Goal: Navigation & Orientation: Find specific page/section

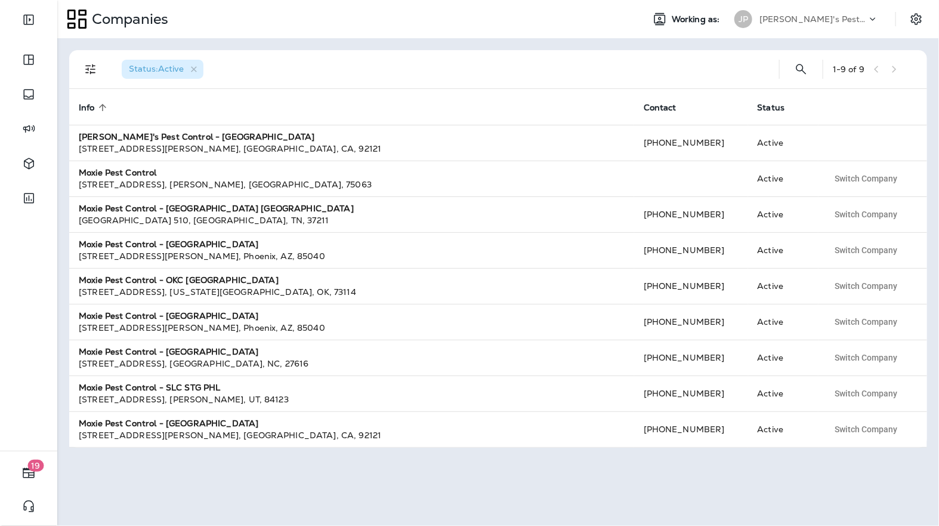
click at [874, 17] on icon at bounding box center [873, 19] width 12 height 12
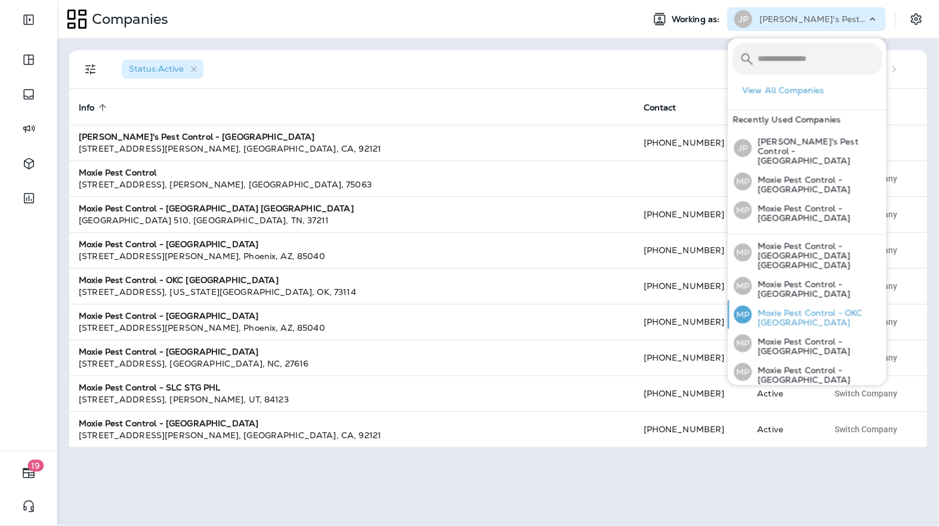
scroll to position [95, 0]
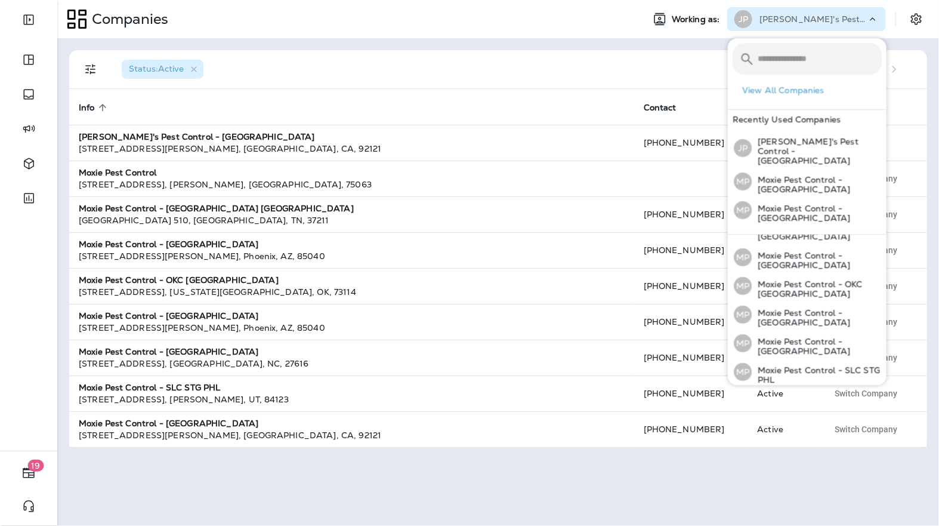
click at [796, 386] on div "MP Moxie Pest Control - [GEOGRAPHIC_DATA]" at bounding box center [807, 400] width 157 height 29
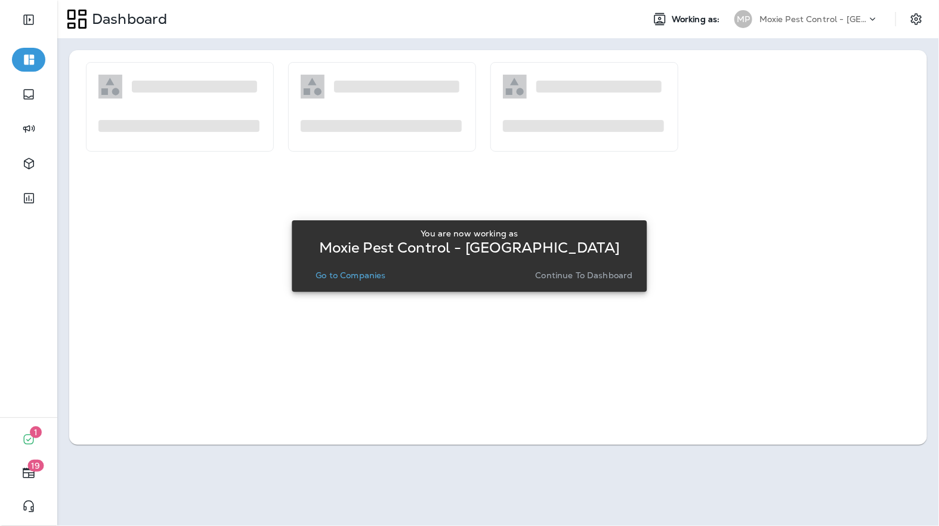
click at [369, 274] on p "Go to Companies" at bounding box center [351, 275] width 70 height 10
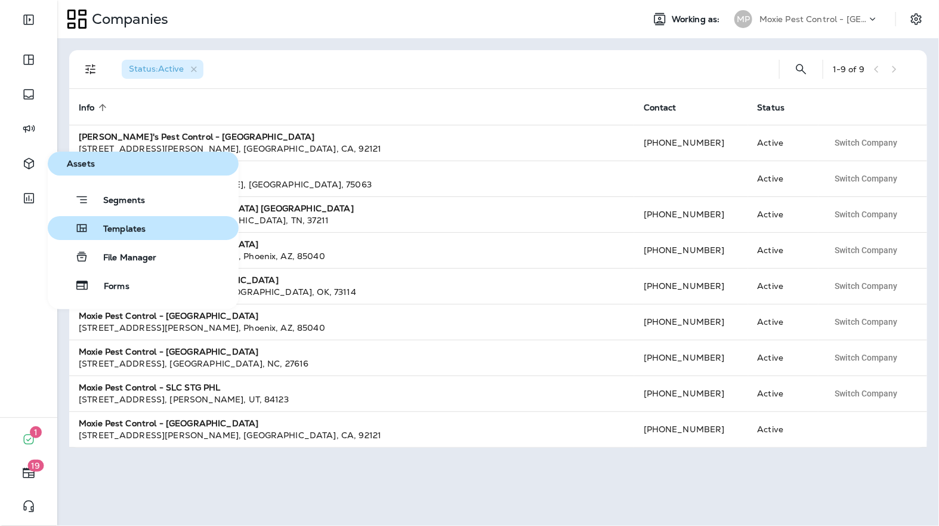
click at [121, 230] on span "Templates" at bounding box center [117, 229] width 57 height 11
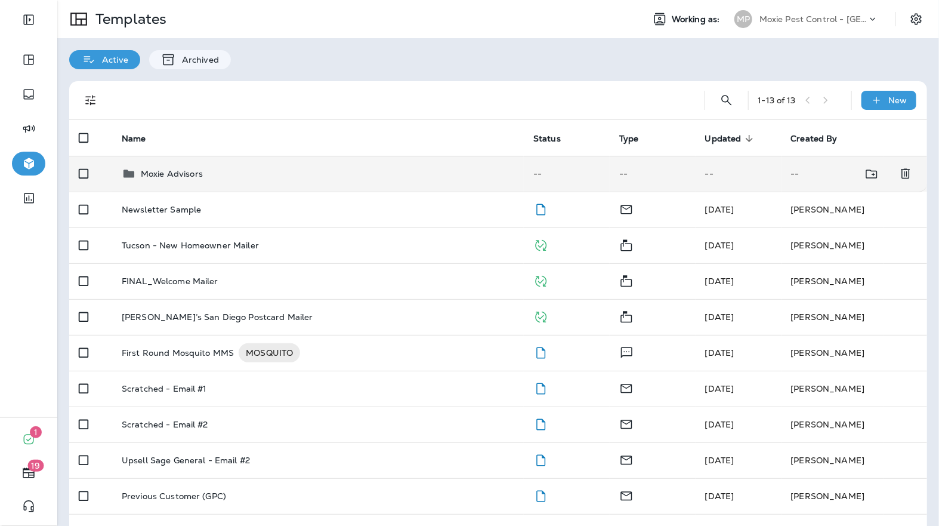
click at [290, 177] on div "Moxie Advisors" at bounding box center [318, 173] width 393 height 14
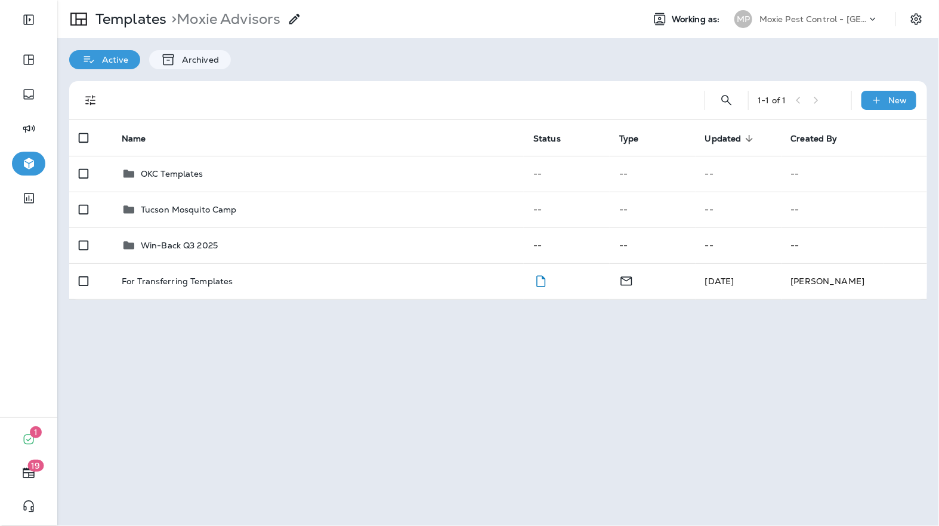
click at [126, 29] on div "Templates > Moxie Advisors" at bounding box center [179, 18] width 245 height 33
click at [124, 19] on p "Templates" at bounding box center [129, 19] width 76 height 18
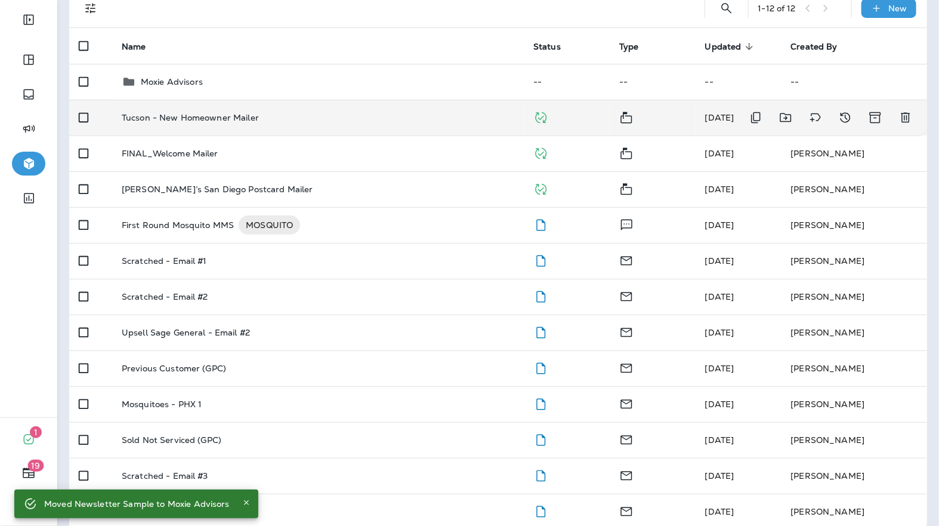
scroll to position [107, 0]
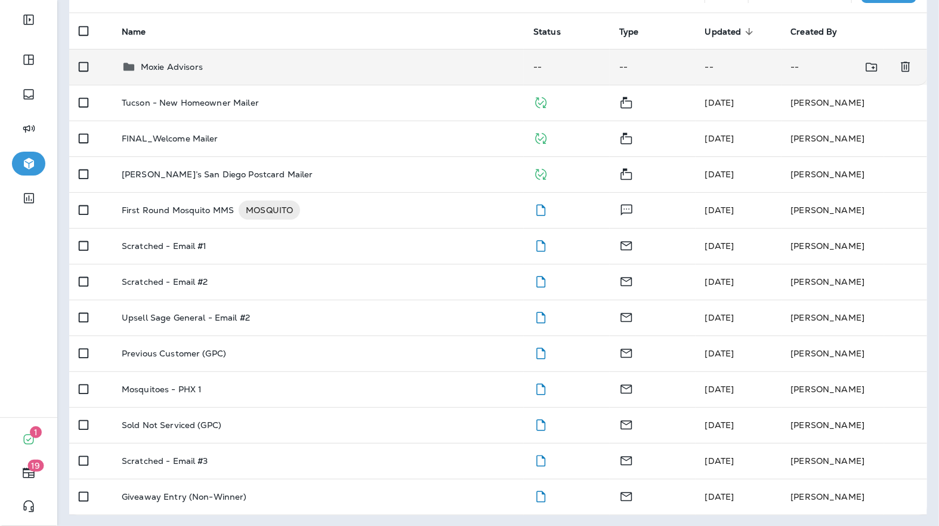
click at [193, 63] on p "Moxie Advisors" at bounding box center [172, 67] width 62 height 10
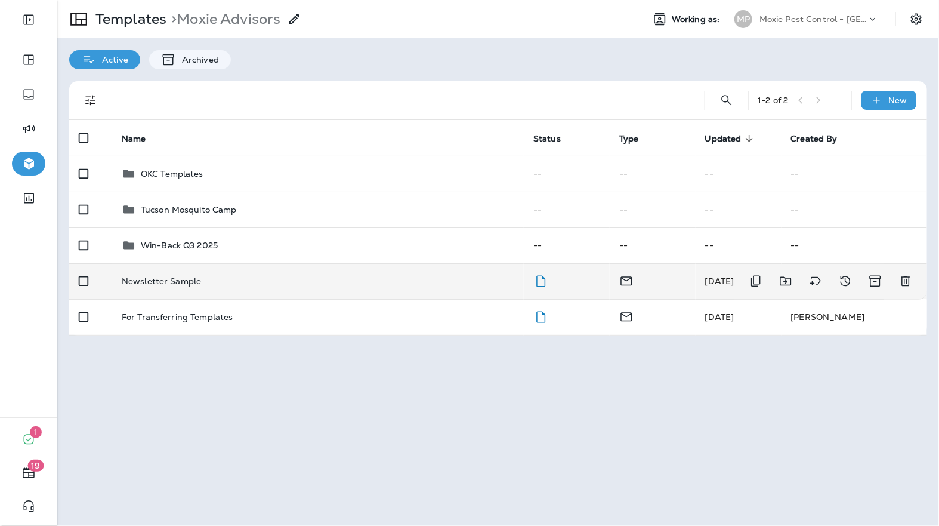
click at [257, 288] on td "Newsletter Sample" at bounding box center [318, 281] width 412 height 36
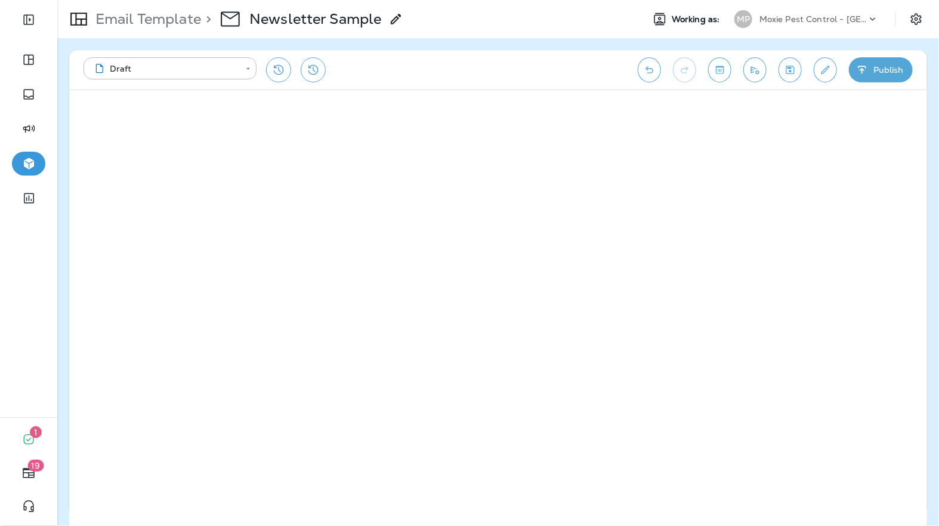
click at [157, 13] on p "Email Template" at bounding box center [146, 19] width 110 height 18
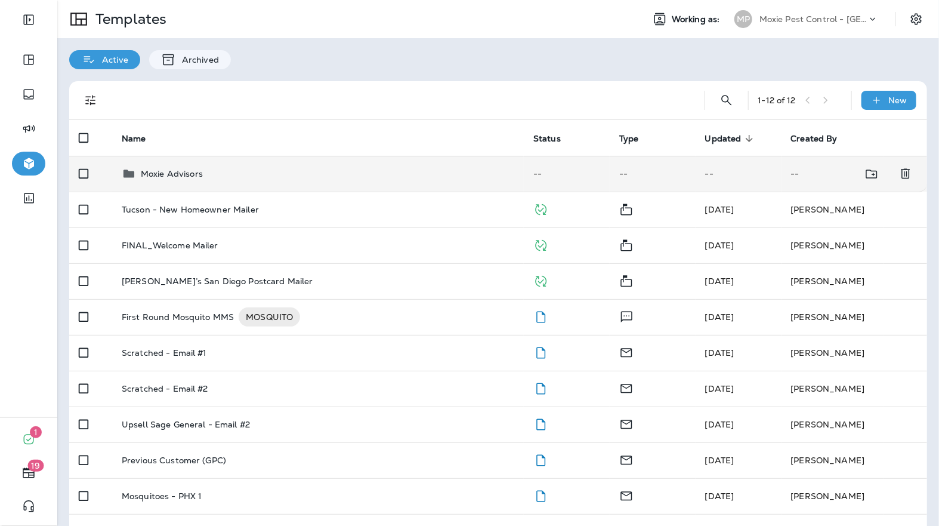
click at [178, 165] on td "Moxie Advisors" at bounding box center [318, 174] width 412 height 36
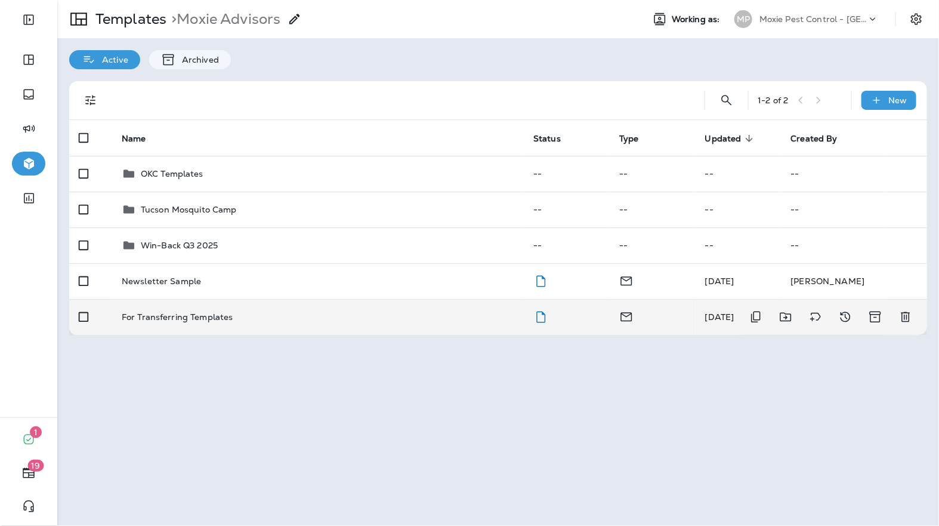
click at [228, 324] on td "For Transferring Templates" at bounding box center [318, 317] width 412 height 36
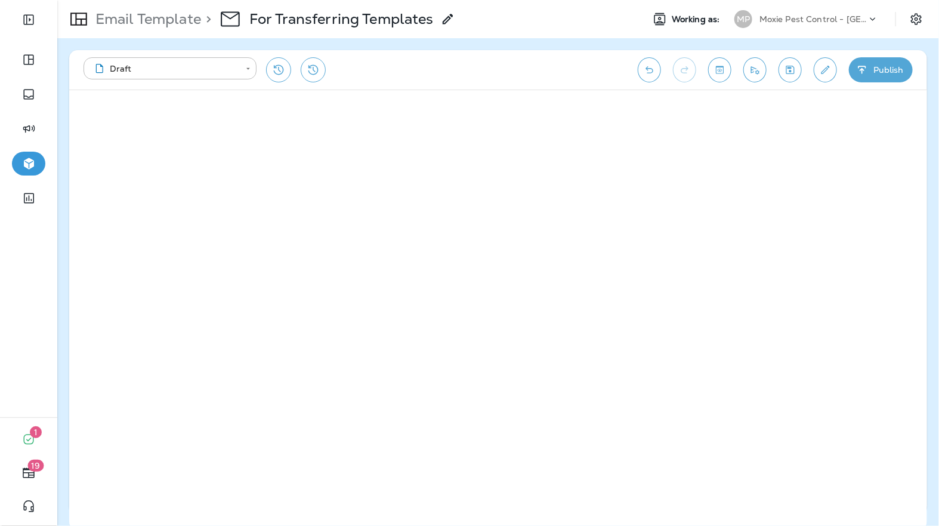
click at [143, 23] on p "Email Template" at bounding box center [146, 19] width 110 height 18
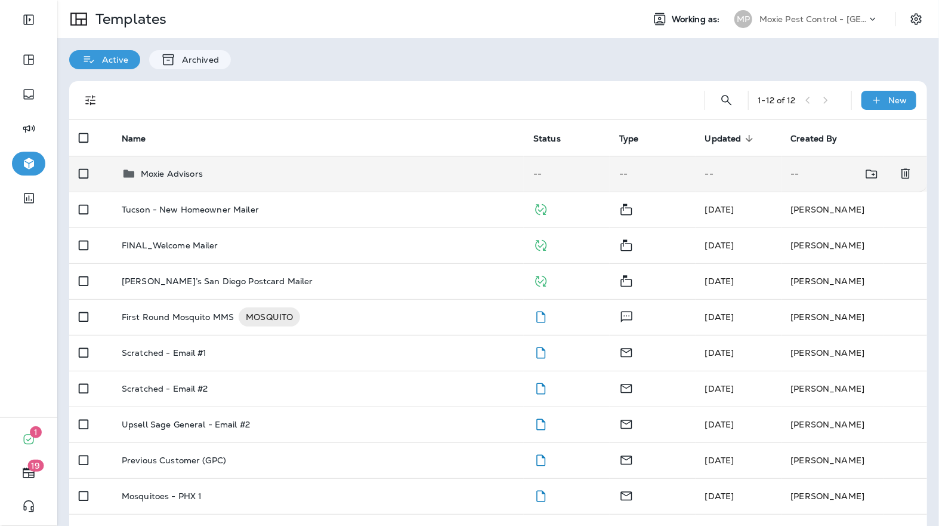
click at [172, 175] on p "Moxie Advisors" at bounding box center [172, 174] width 62 height 10
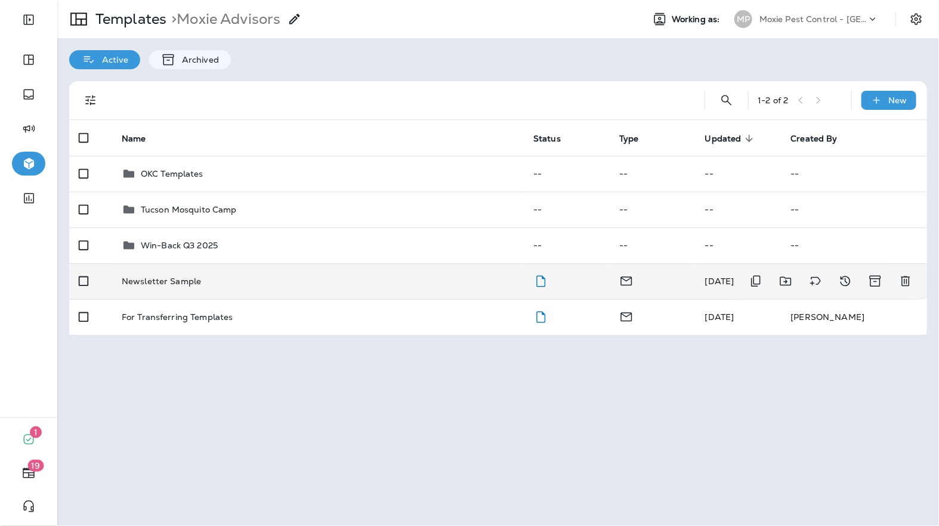
click at [203, 283] on div "Newsletter Sample" at bounding box center [318, 281] width 393 height 10
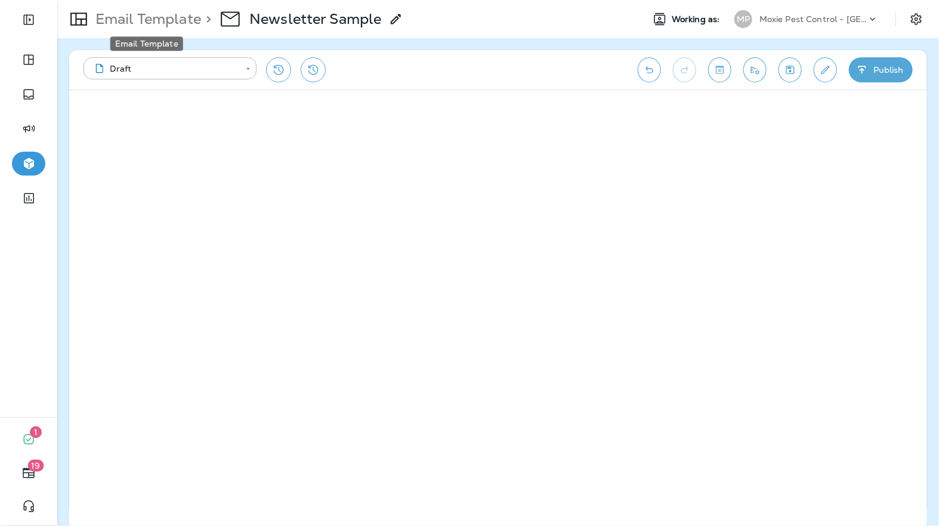
click at [147, 17] on p "Email Template" at bounding box center [146, 19] width 110 height 18
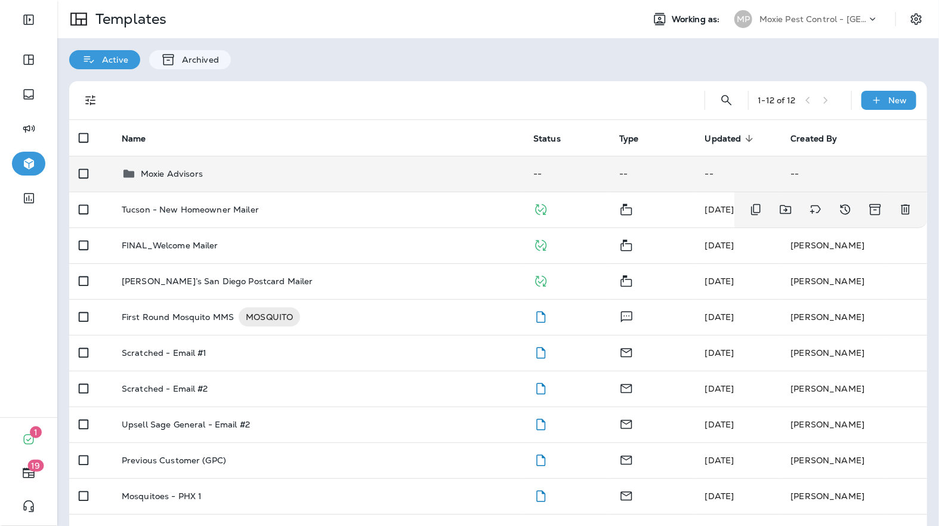
click at [171, 178] on div "Moxie Advisors" at bounding box center [172, 173] width 62 height 14
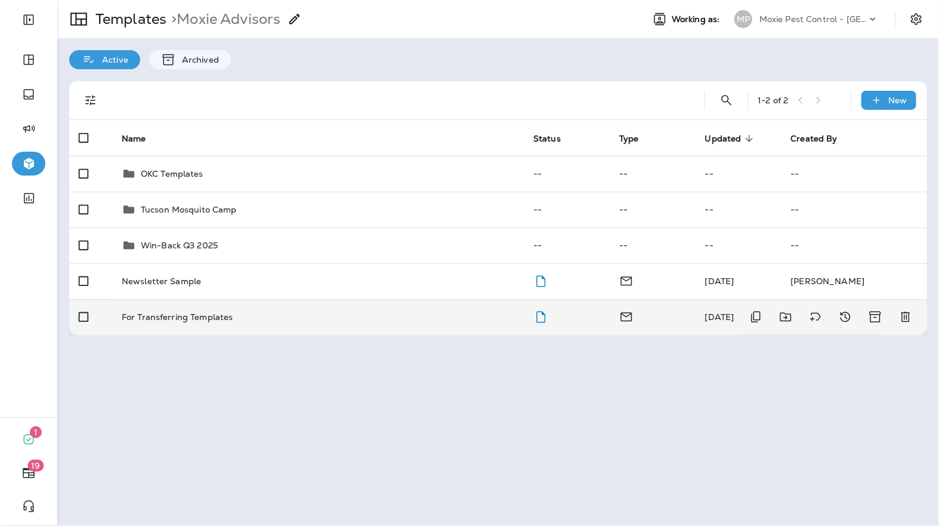
click at [159, 322] on td "For Transferring Templates" at bounding box center [318, 317] width 412 height 36
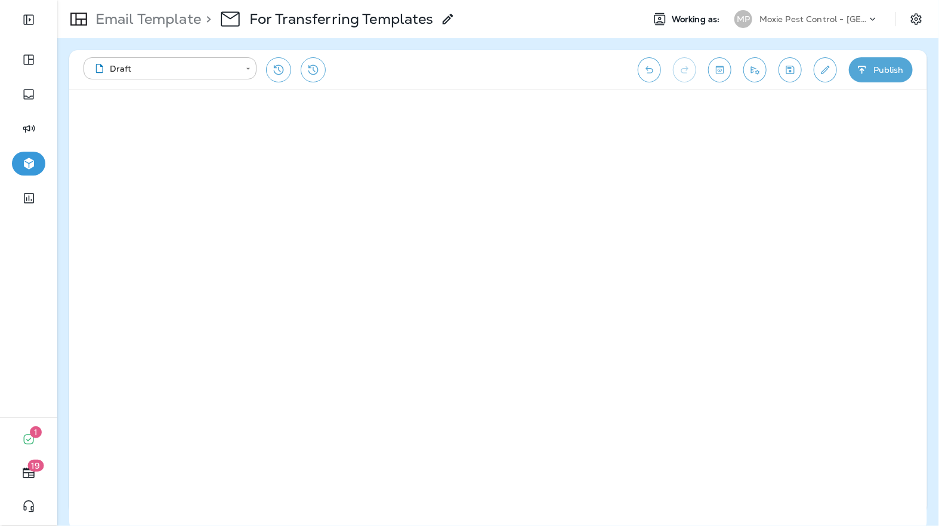
click at [113, 24] on p "Email Template" at bounding box center [146, 19] width 110 height 18
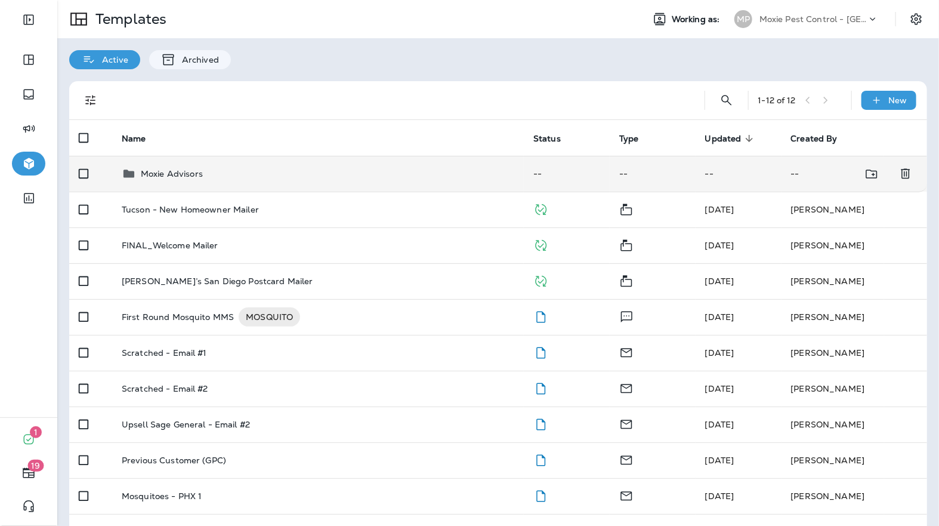
click at [256, 175] on div "Moxie Advisors" at bounding box center [318, 173] width 393 height 14
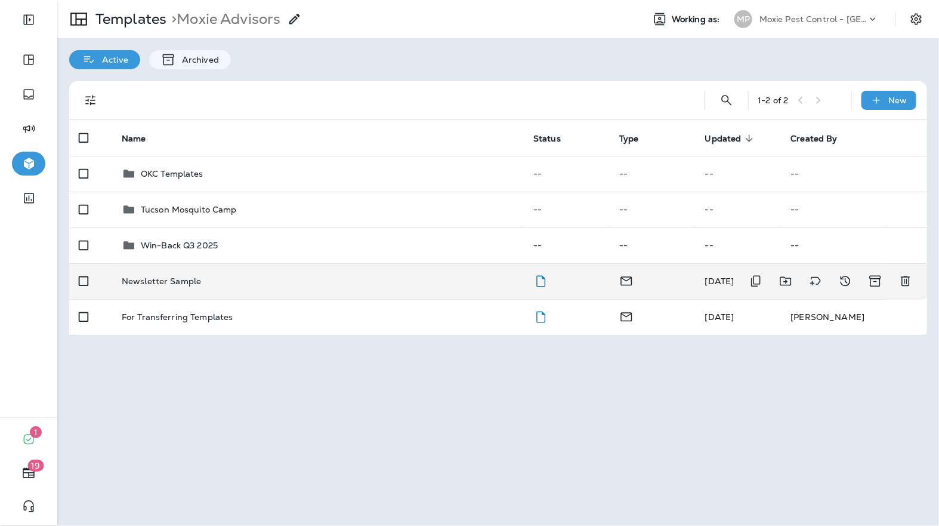
click at [239, 290] on td "Newsletter Sample" at bounding box center [318, 281] width 412 height 36
